Goal: Information Seeking & Learning: Check status

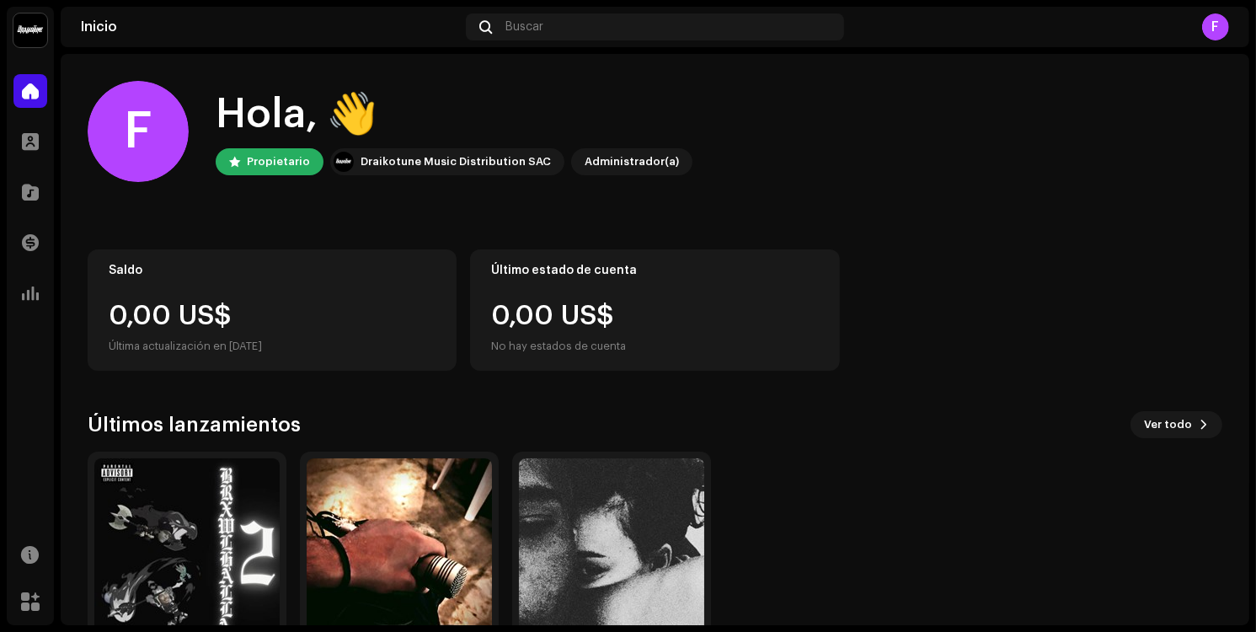
scroll to position [95, 0]
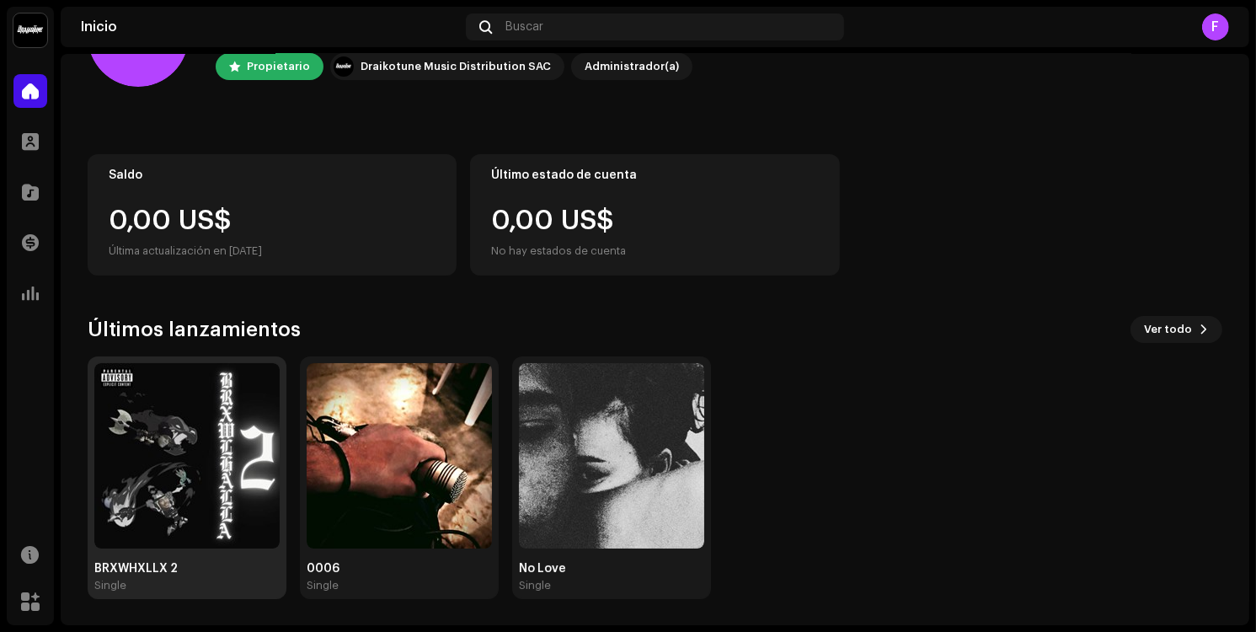
click at [168, 443] on img at bounding box center [186, 455] width 185 height 185
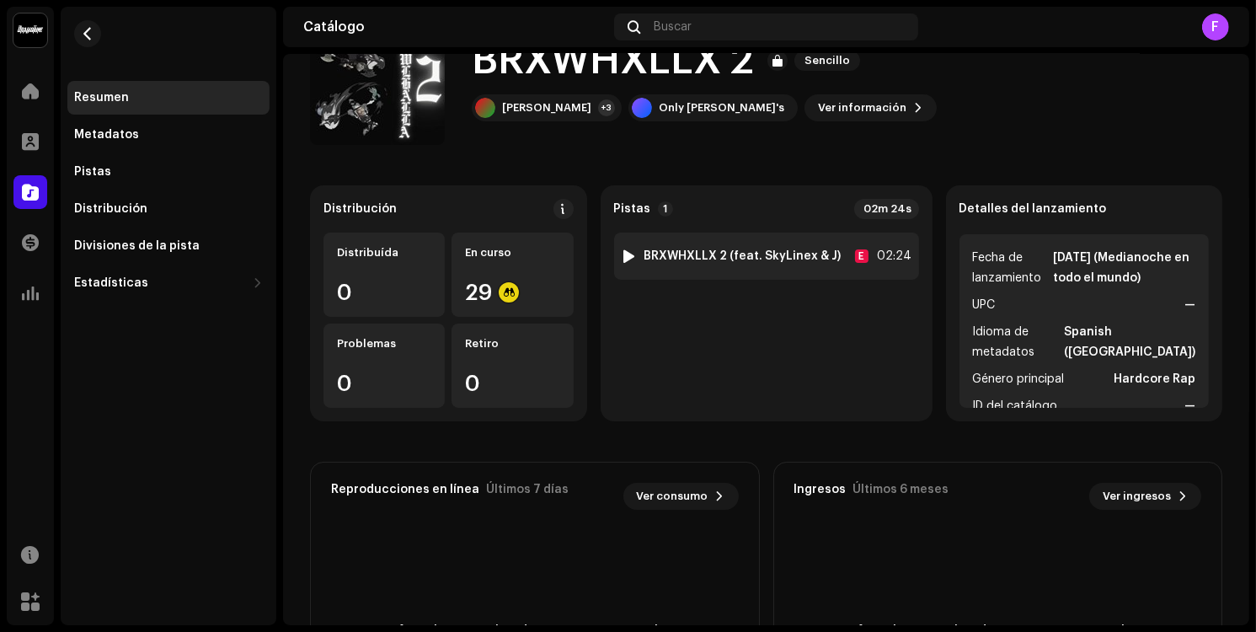
click at [637, 251] on img at bounding box center [629, 256] width 22 height 22
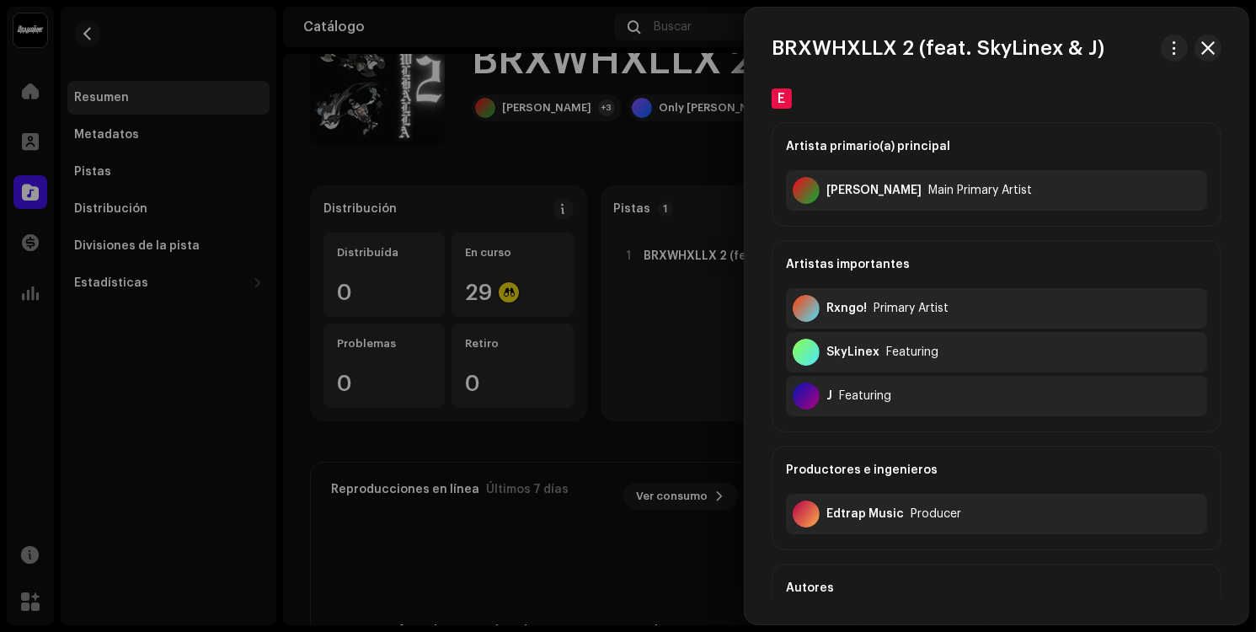
click at [637, 306] on div at bounding box center [628, 316] width 1256 height 632
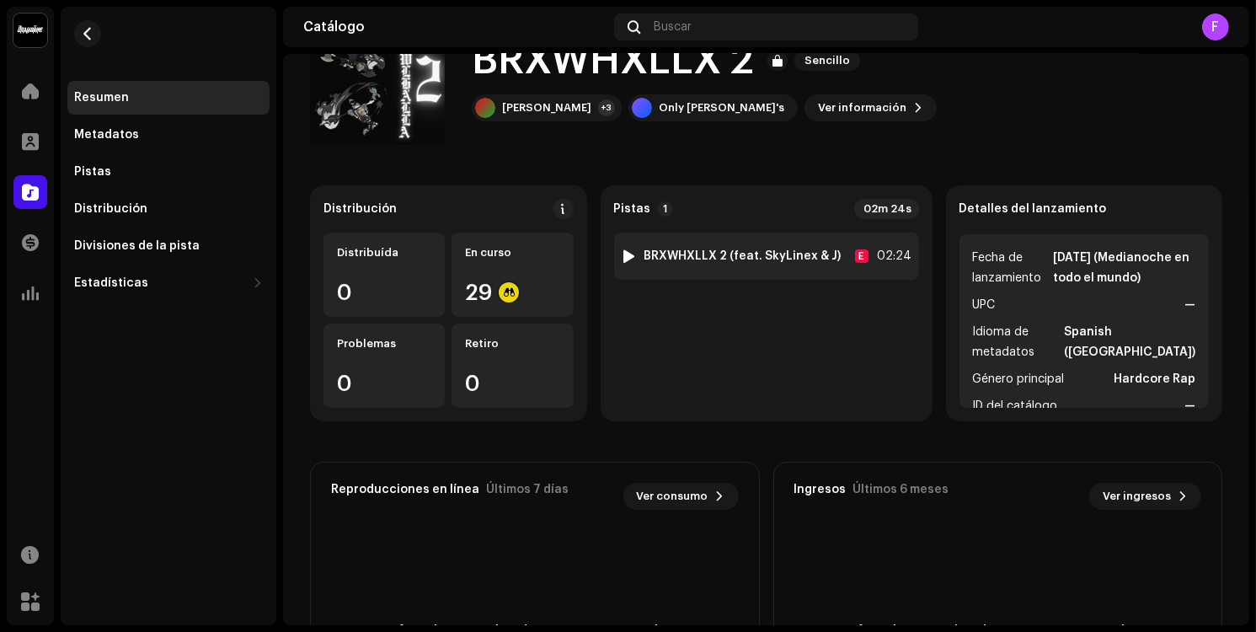
click at [624, 256] on div at bounding box center [628, 255] width 13 height 13
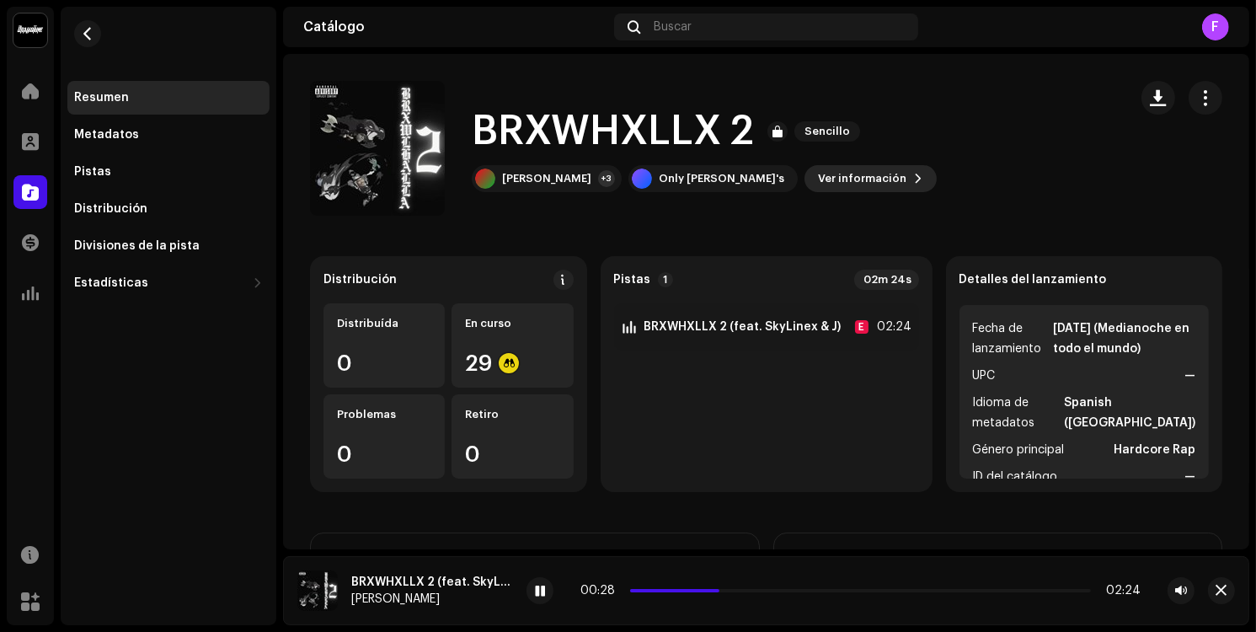
click at [818, 167] on span "Ver información" at bounding box center [862, 179] width 88 height 34
click at [24, 98] on span at bounding box center [30, 90] width 17 height 13
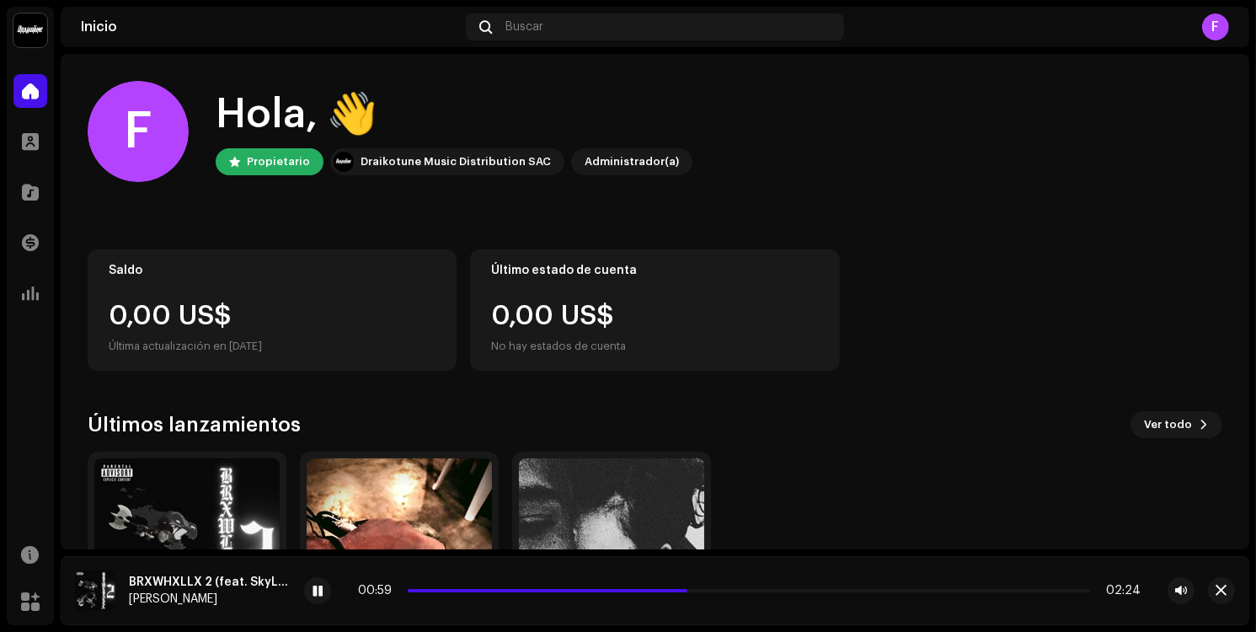
scroll to position [133, 0]
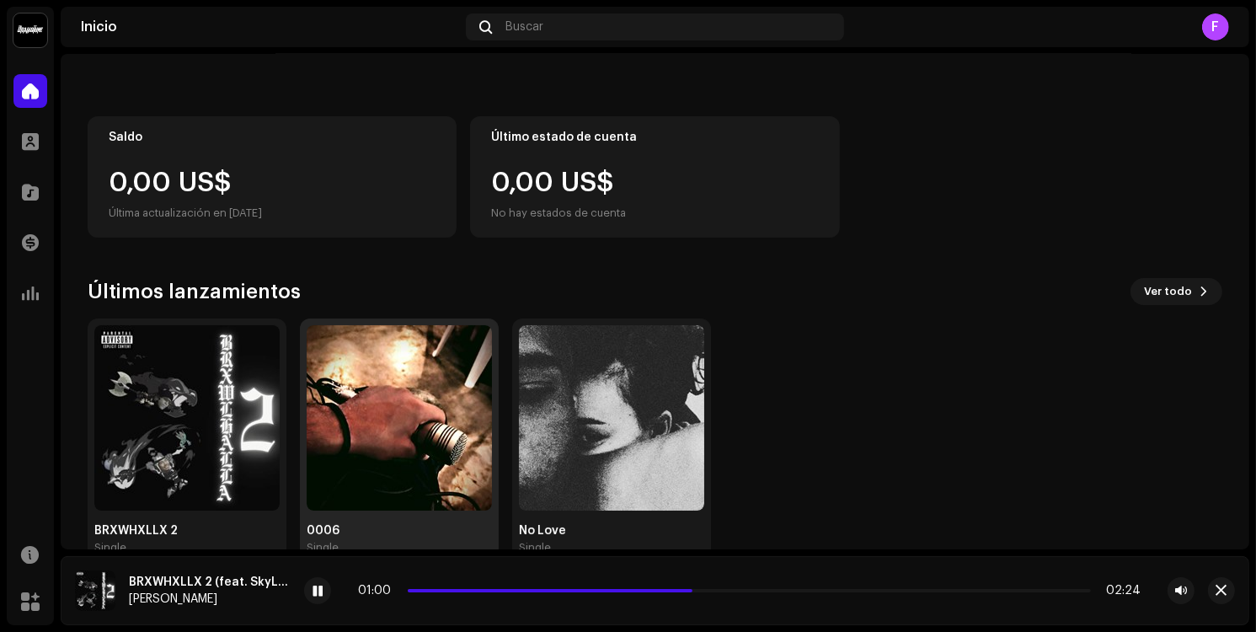
click at [414, 392] on img at bounding box center [399, 417] width 185 height 185
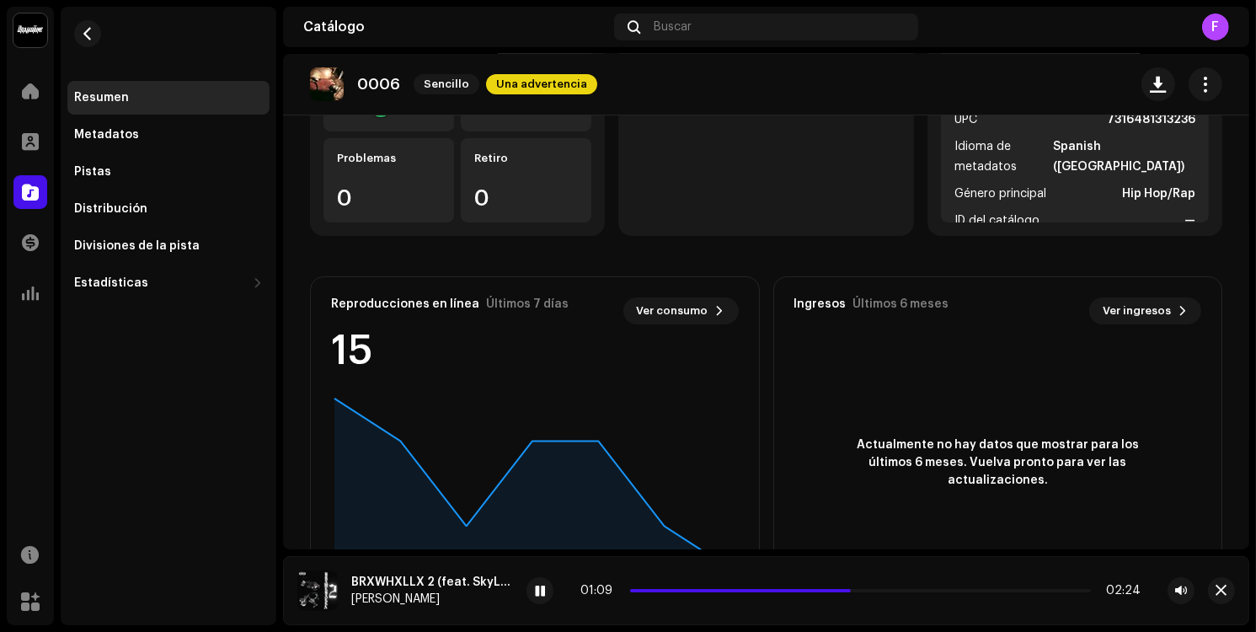
scroll to position [346, 0]
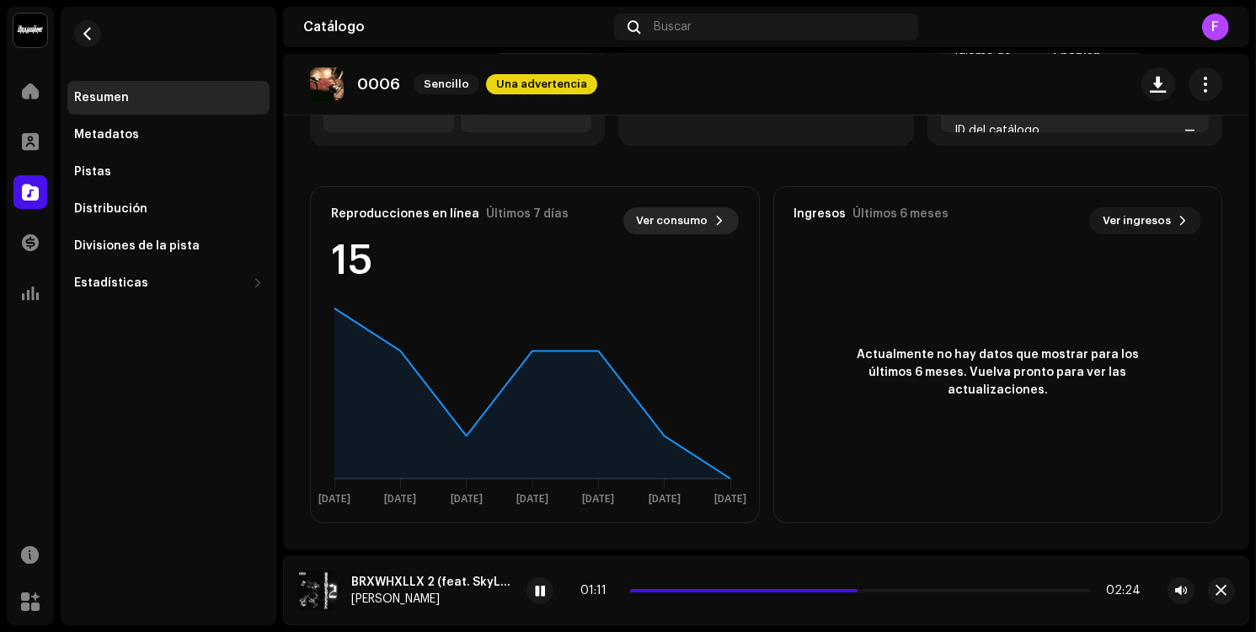
click at [696, 214] on span "Ver consumo" at bounding box center [673, 221] width 72 height 34
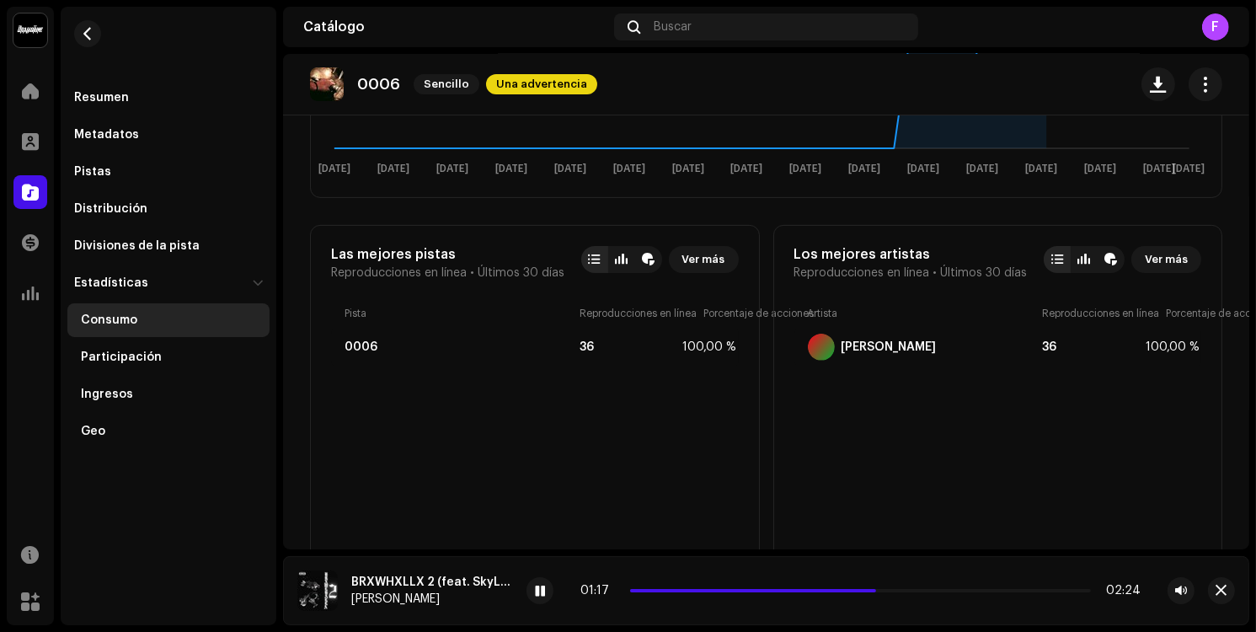
scroll to position [505, 0]
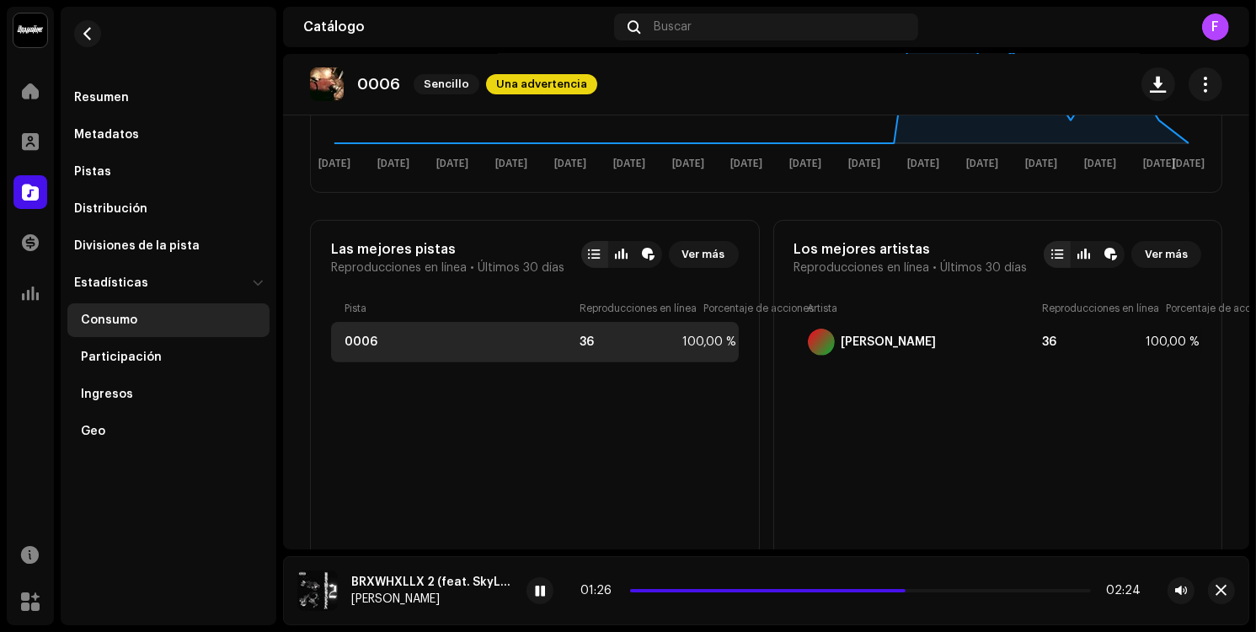
click at [585, 339] on div "36" at bounding box center [627, 341] width 97 height 13
